Goal: Use online tool/utility

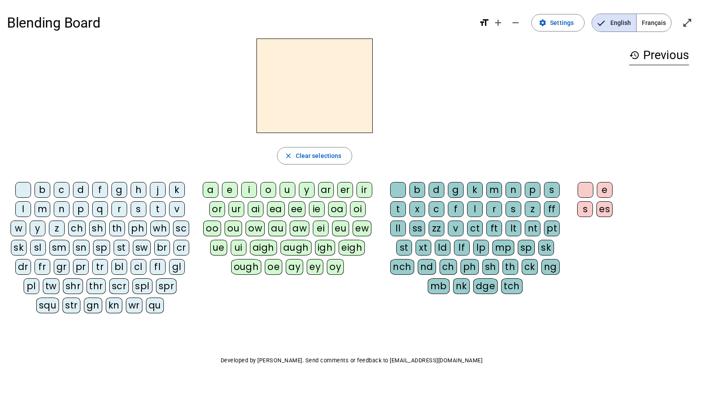
click at [42, 193] on div "b" at bounding box center [43, 190] width 16 height 16
click at [269, 190] on div "o" at bounding box center [269, 190] width 16 height 16
click at [417, 208] on div "x" at bounding box center [418, 209] width 16 height 16
click at [607, 205] on div "es" at bounding box center [605, 209] width 16 height 16
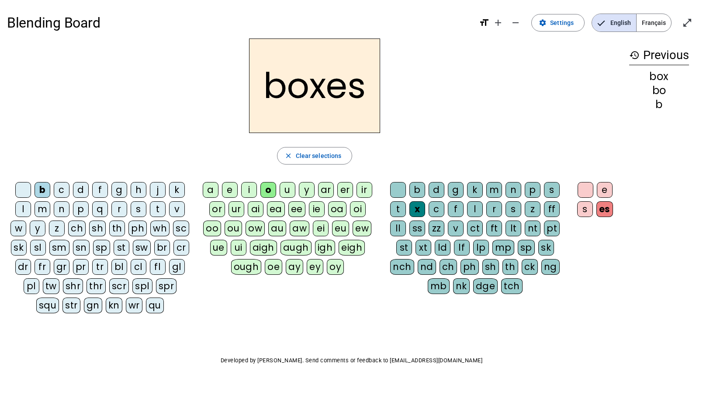
click at [95, 189] on div "f" at bounding box center [100, 190] width 16 height 16
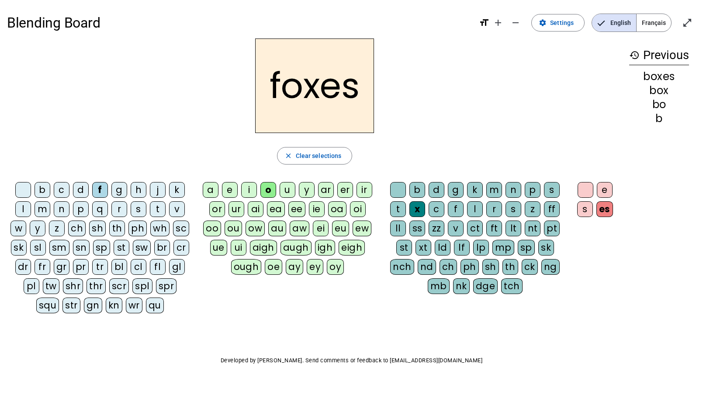
click at [245, 189] on div "i" at bounding box center [249, 190] width 16 height 16
click at [586, 187] on div at bounding box center [586, 190] width 16 height 16
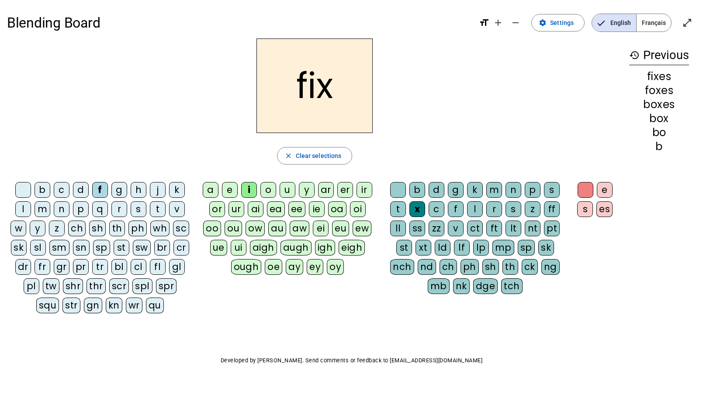
click at [491, 268] on div "sh" at bounding box center [491, 267] width 17 height 16
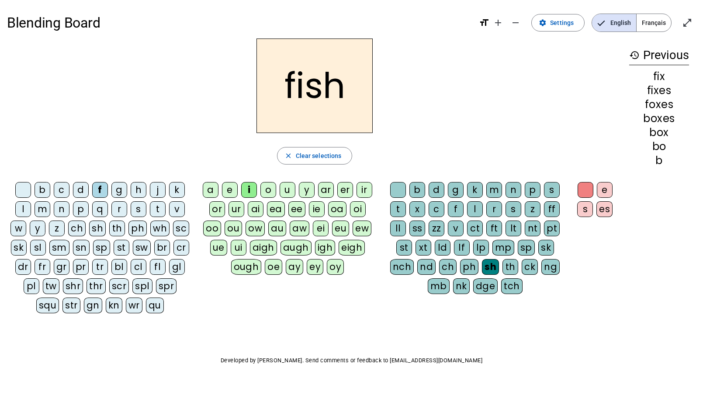
click at [23, 192] on div at bounding box center [23, 190] width 16 height 16
click at [212, 188] on div "a" at bounding box center [211, 190] width 16 height 16
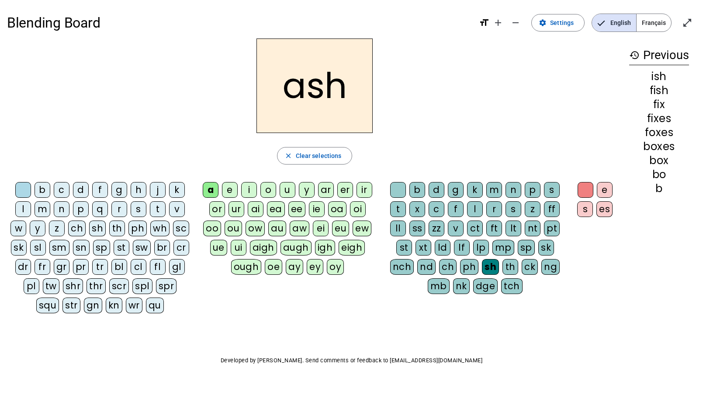
click at [607, 213] on div "es" at bounding box center [605, 209] width 16 height 16
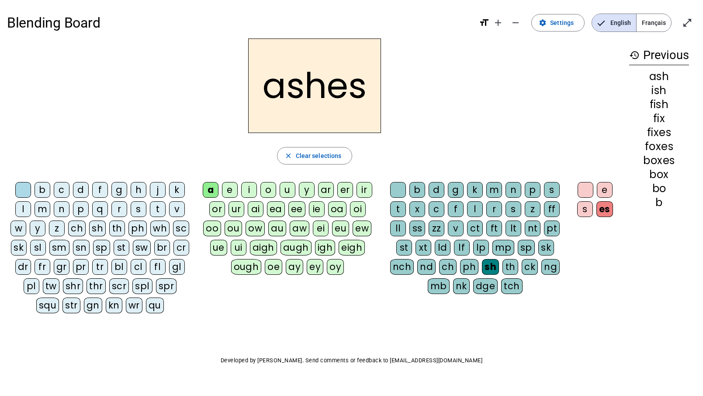
click at [85, 190] on div "d" at bounding box center [81, 190] width 16 height 16
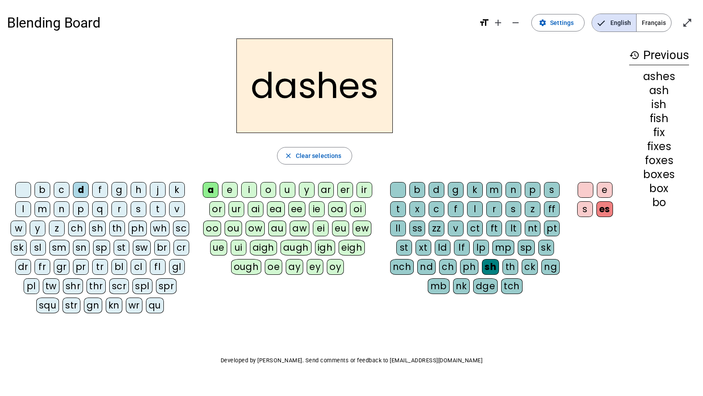
click at [250, 188] on div "i" at bounding box center [249, 190] width 16 height 16
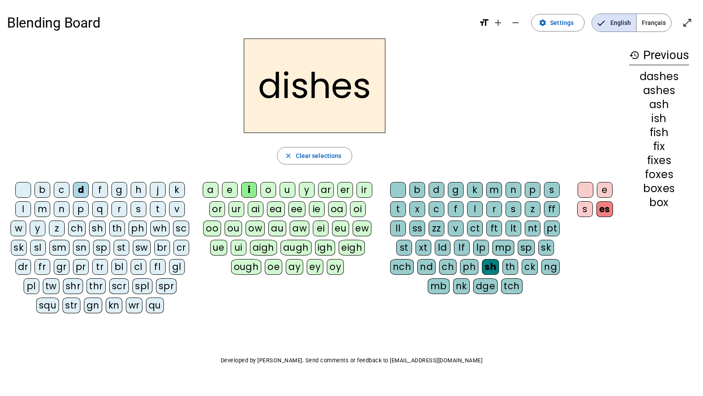
click at [589, 188] on div at bounding box center [586, 190] width 16 height 16
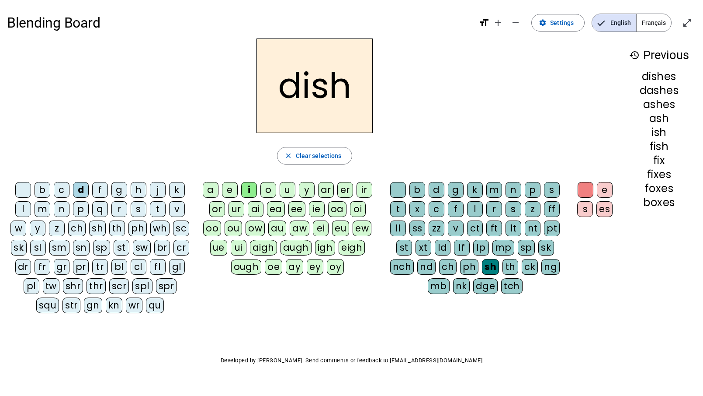
click at [21, 228] on div "w" at bounding box center [18, 228] width 16 height 16
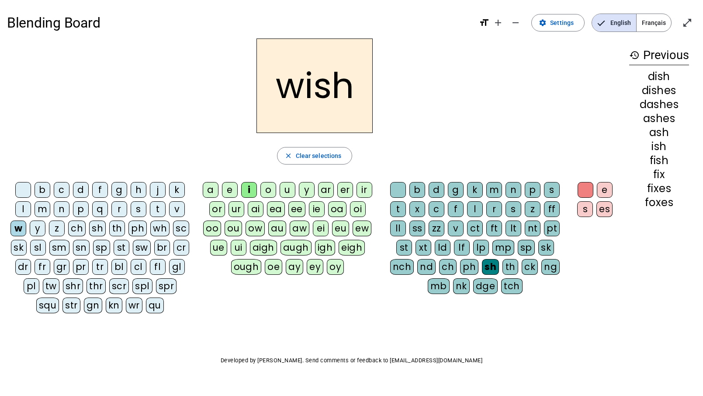
click at [605, 205] on div "es" at bounding box center [605, 209] width 16 height 16
